Goal: Information Seeking & Learning: Check status

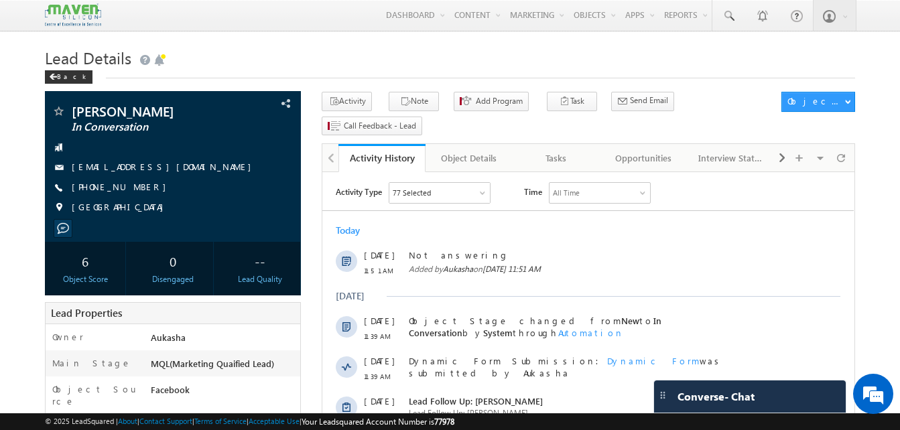
drag, startPoint x: 0, startPoint y: 0, endPoint x: -3, endPoint y: 132, distance: 132.1
click at [241, 69] on h1 "Lead Details" at bounding box center [450, 57] width 810 height 26
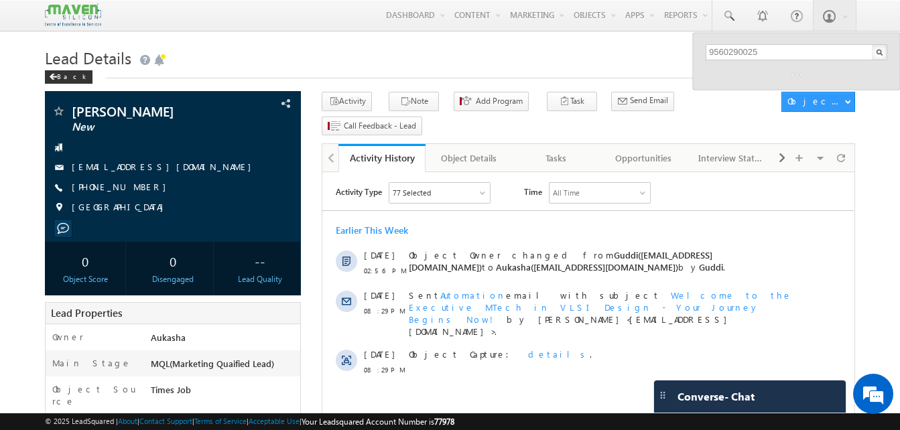
click at [294, 73] on div "Back" at bounding box center [450, 74] width 810 height 9
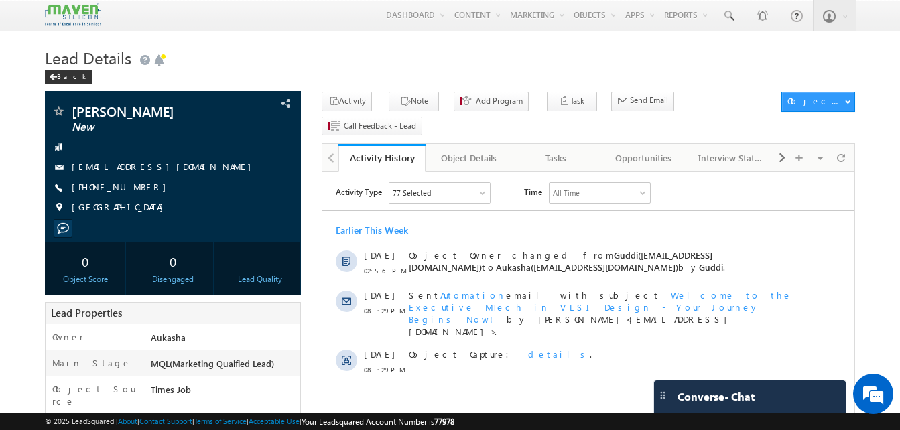
click at [343, 52] on h1 "Lead Details" at bounding box center [450, 57] width 810 height 26
click at [244, 46] on h1 "Lead Details" at bounding box center [450, 57] width 810 height 26
click at [249, 46] on h1 "Lead Details" at bounding box center [450, 57] width 810 height 26
click at [269, 50] on h1 "Lead Details" at bounding box center [450, 57] width 810 height 26
